Goal: Task Accomplishment & Management: Manage account settings

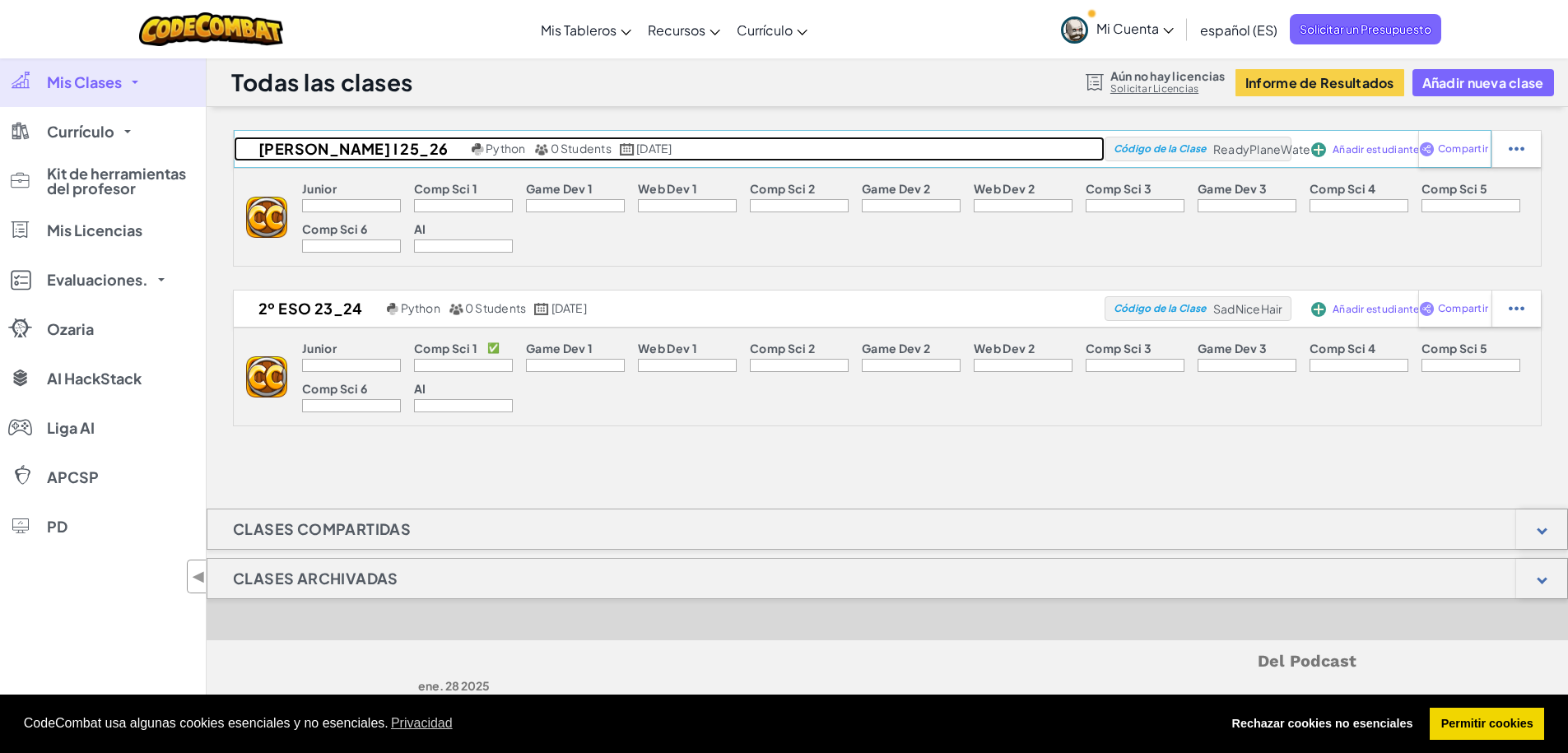
click at [550, 147] on span "0 Students" at bounding box center [581, 148] width 61 height 14
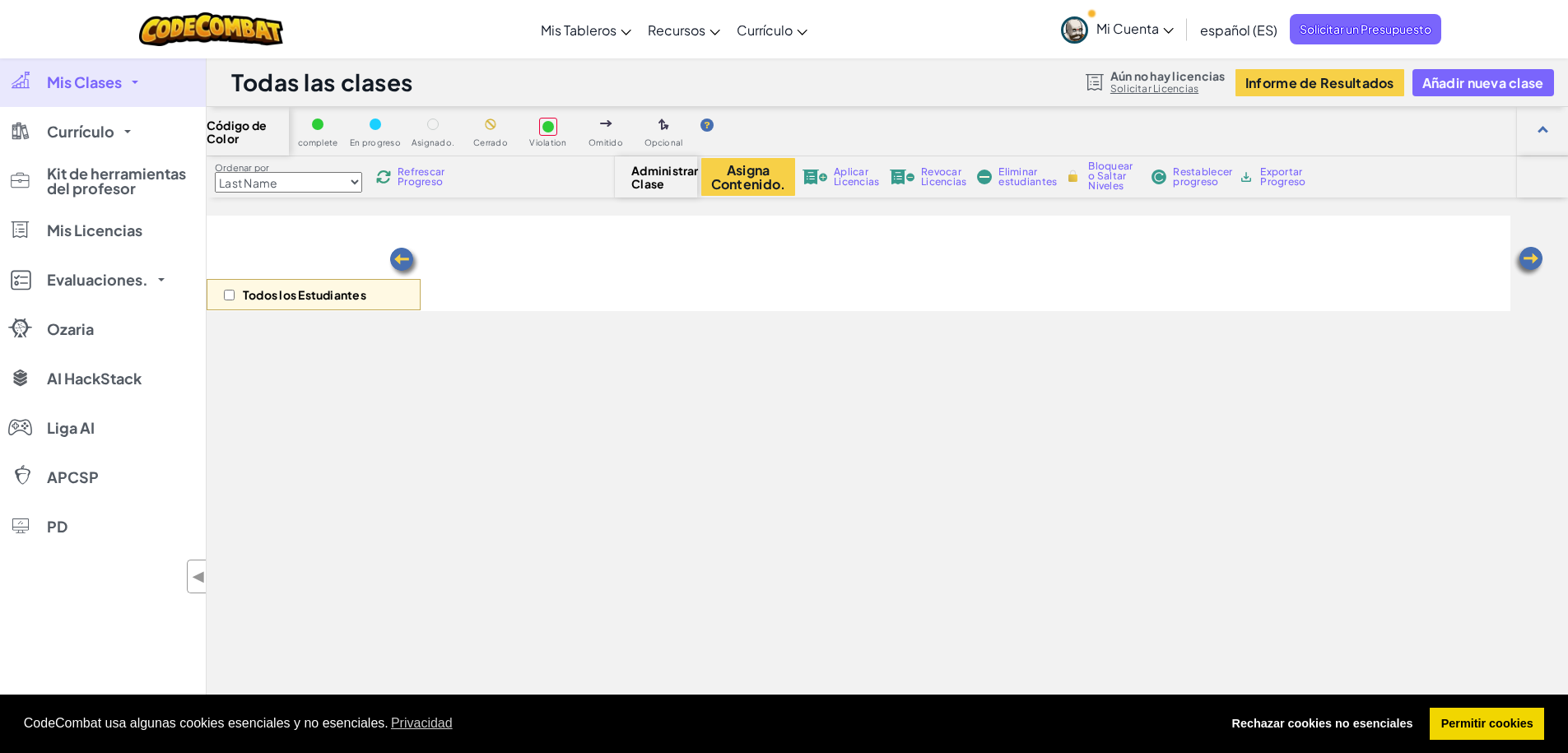
select select "560f1a9f22961295f9427742"
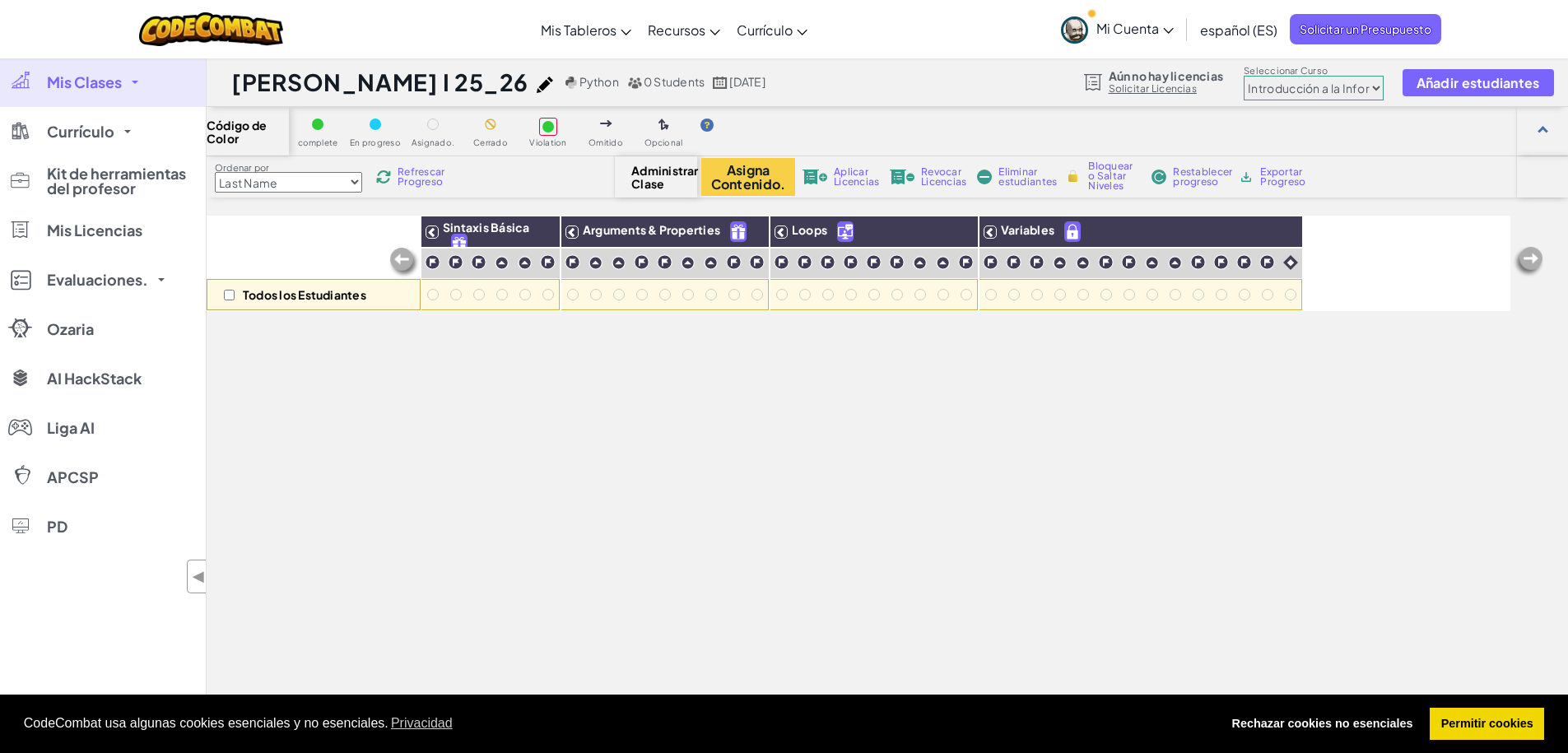
click at [849, 175] on span "Aplicar Licencias" at bounding box center [855, 176] width 45 height 20
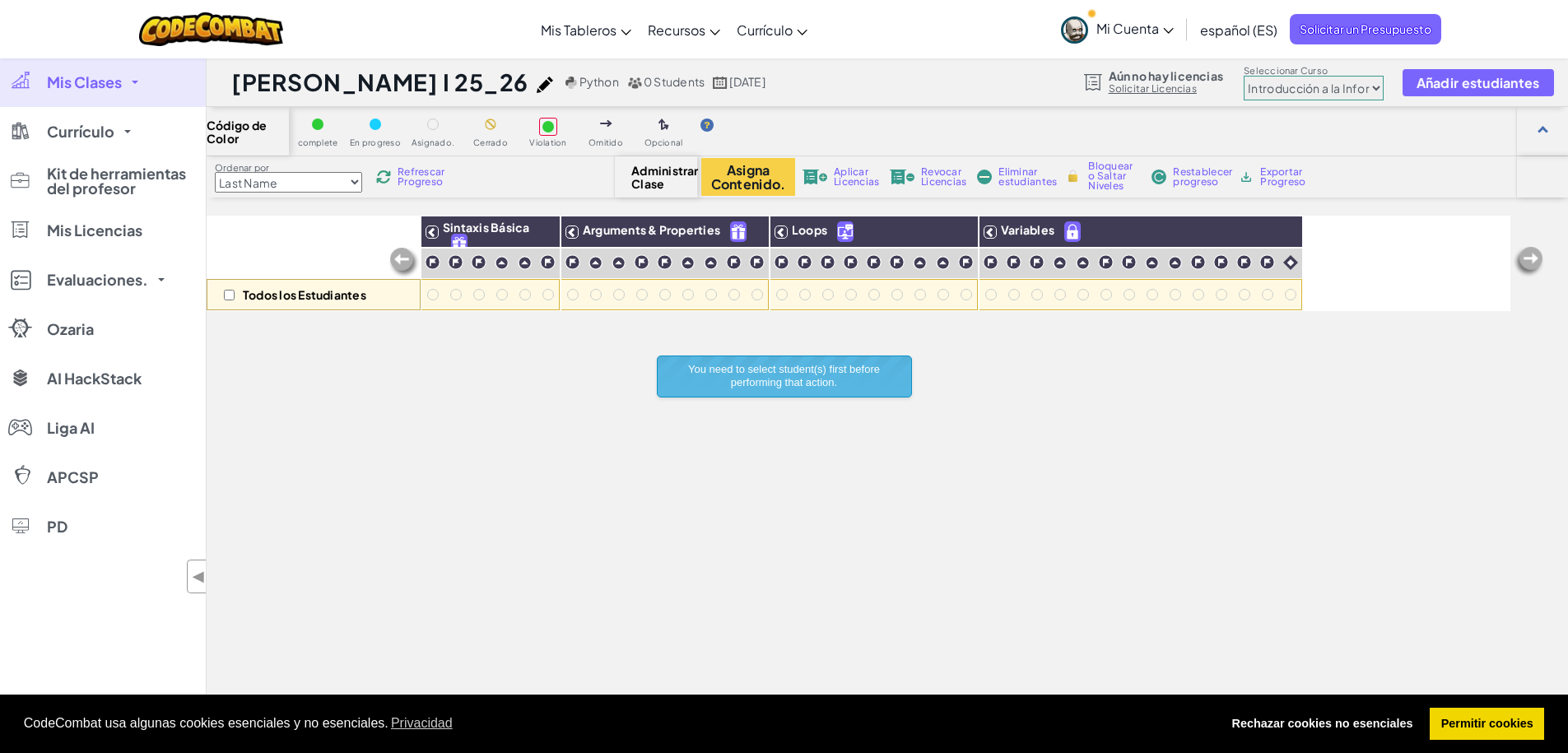
click at [861, 102] on div "[PERSON_NAME] I 25_26 Python 0 Students [DATE] Aún no hay licencias Solicitar L…" at bounding box center [887, 82] width 1361 height 49
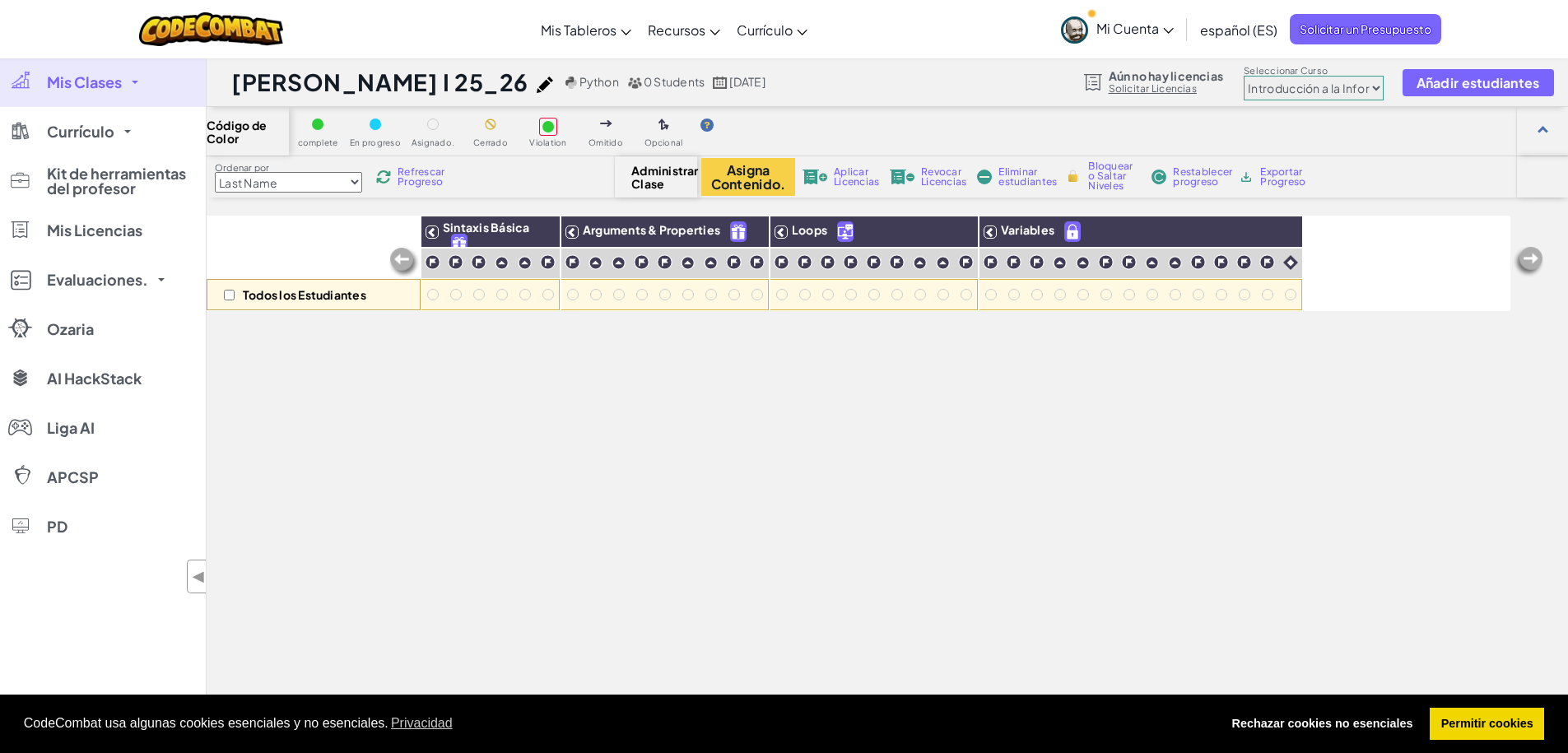
click at [1005, 50] on div "Cambiar modo de navegación Mis Tableros Panel de Control para Profesores de Cod…" at bounding box center [783, 29] width 1576 height 59
click at [1451, 92] on button "Añadir estudiantes" at bounding box center [1478, 82] width 151 height 27
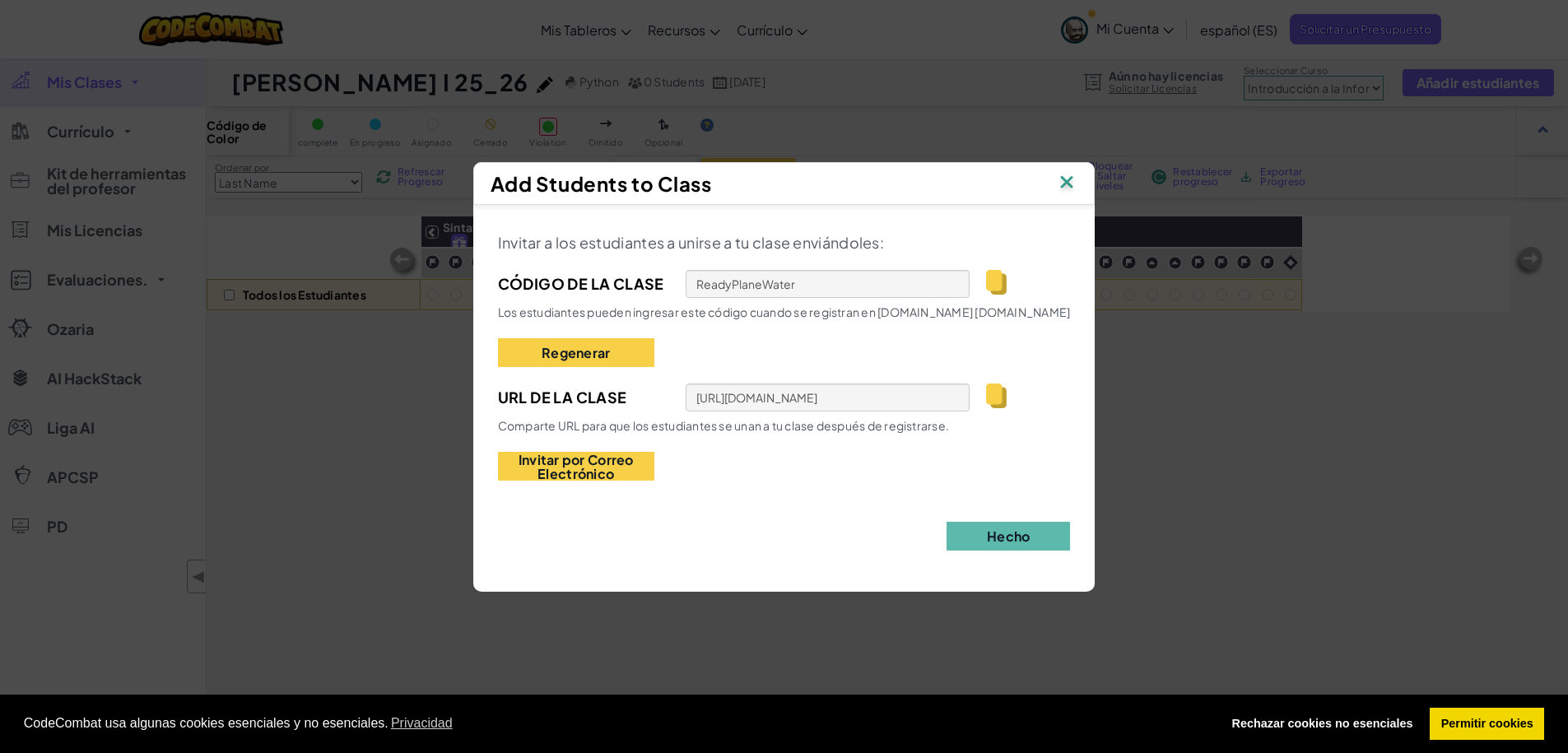
click at [1077, 183] on img at bounding box center [1066, 183] width 21 height 25
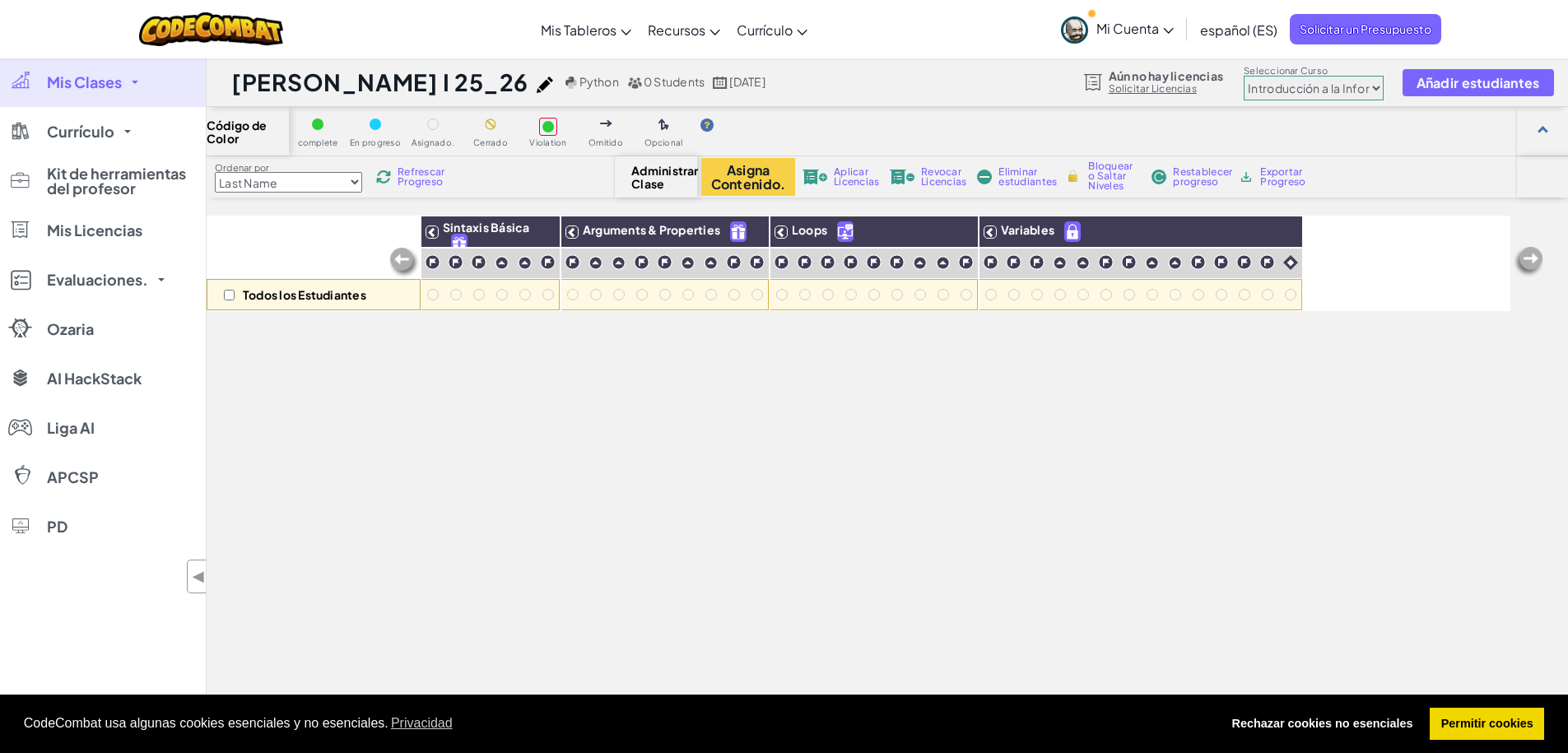
click at [101, 89] on span "Mis Clases" at bounding box center [84, 82] width 75 height 14
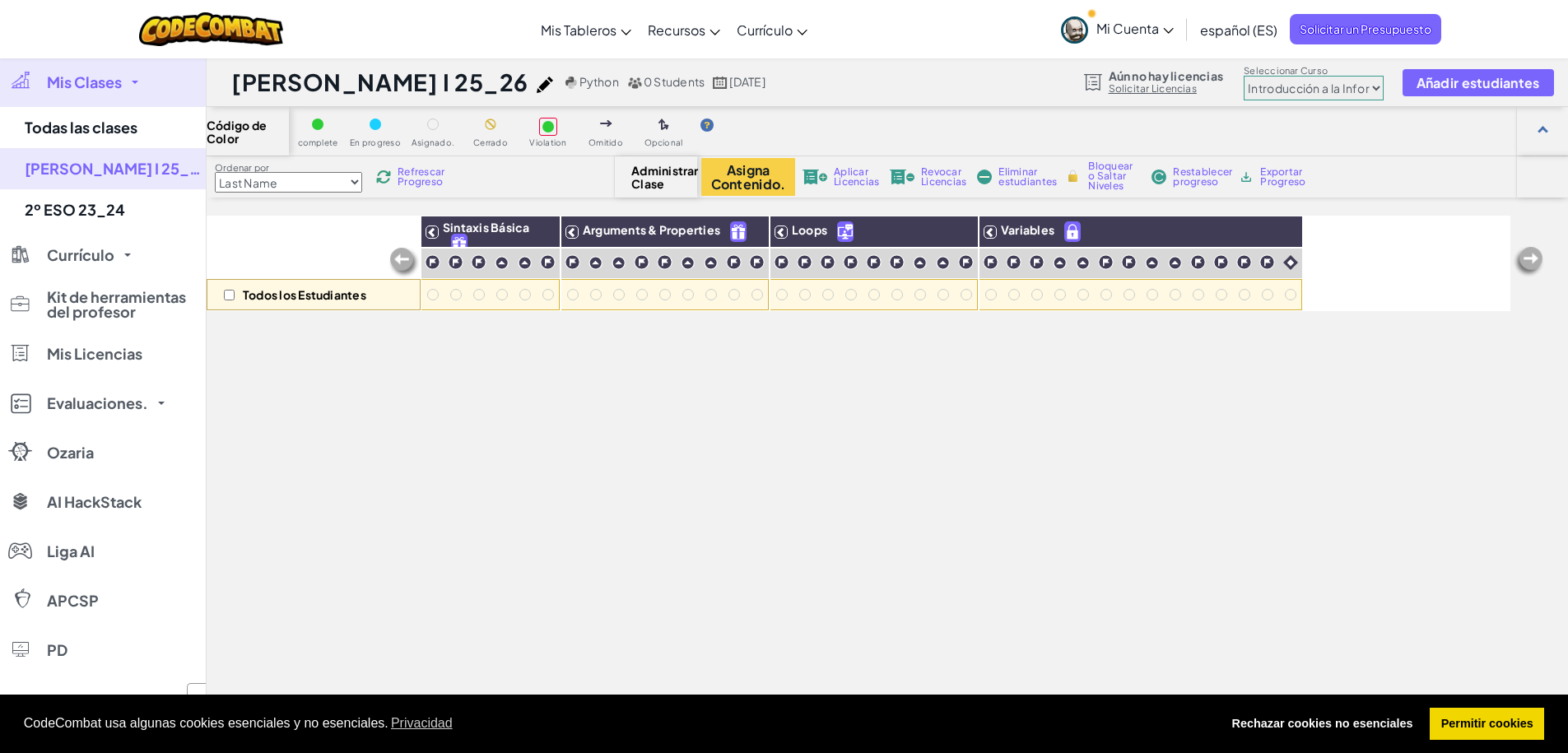
click at [101, 89] on span "Mis Clases" at bounding box center [84, 82] width 75 height 14
